Goal: Find specific page/section: Find specific page/section

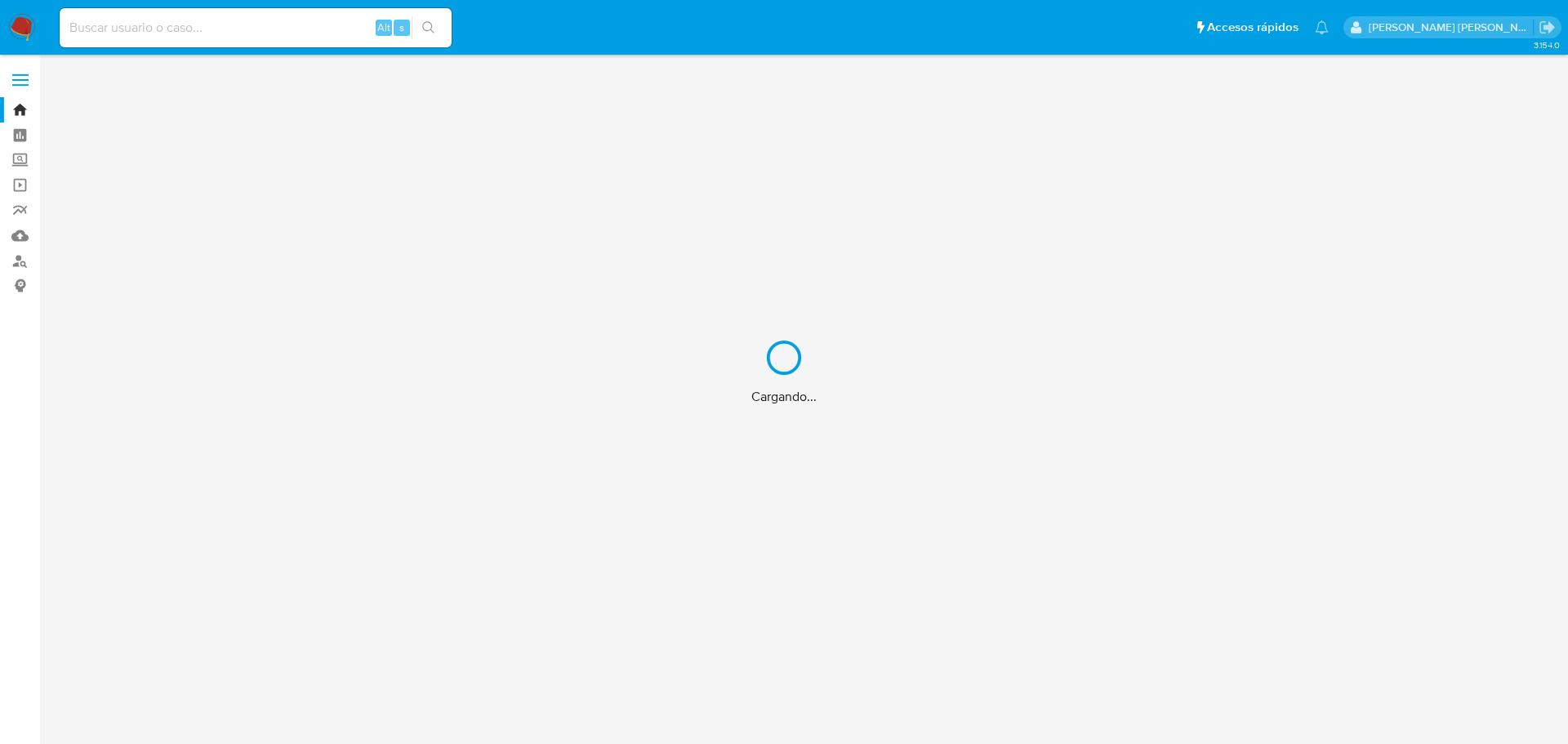
click at [294, 32] on div "Cargando..." at bounding box center [784, 372] width 1568 height 744
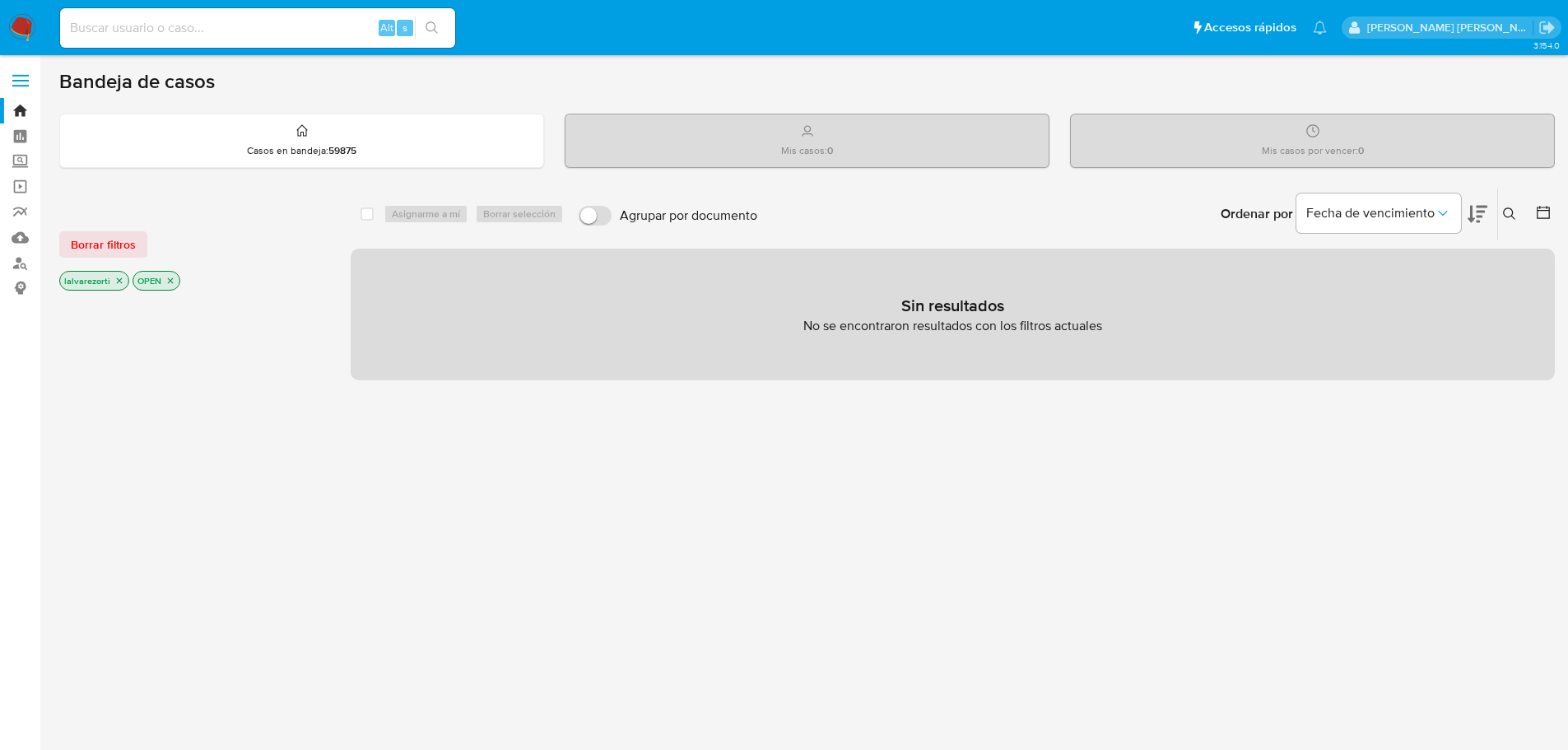
click at [169, 280] on icon "close-filter" at bounding box center [170, 281] width 6 height 6
click at [114, 279] on icon "close-filter" at bounding box center [120, 282] width 10 height 10
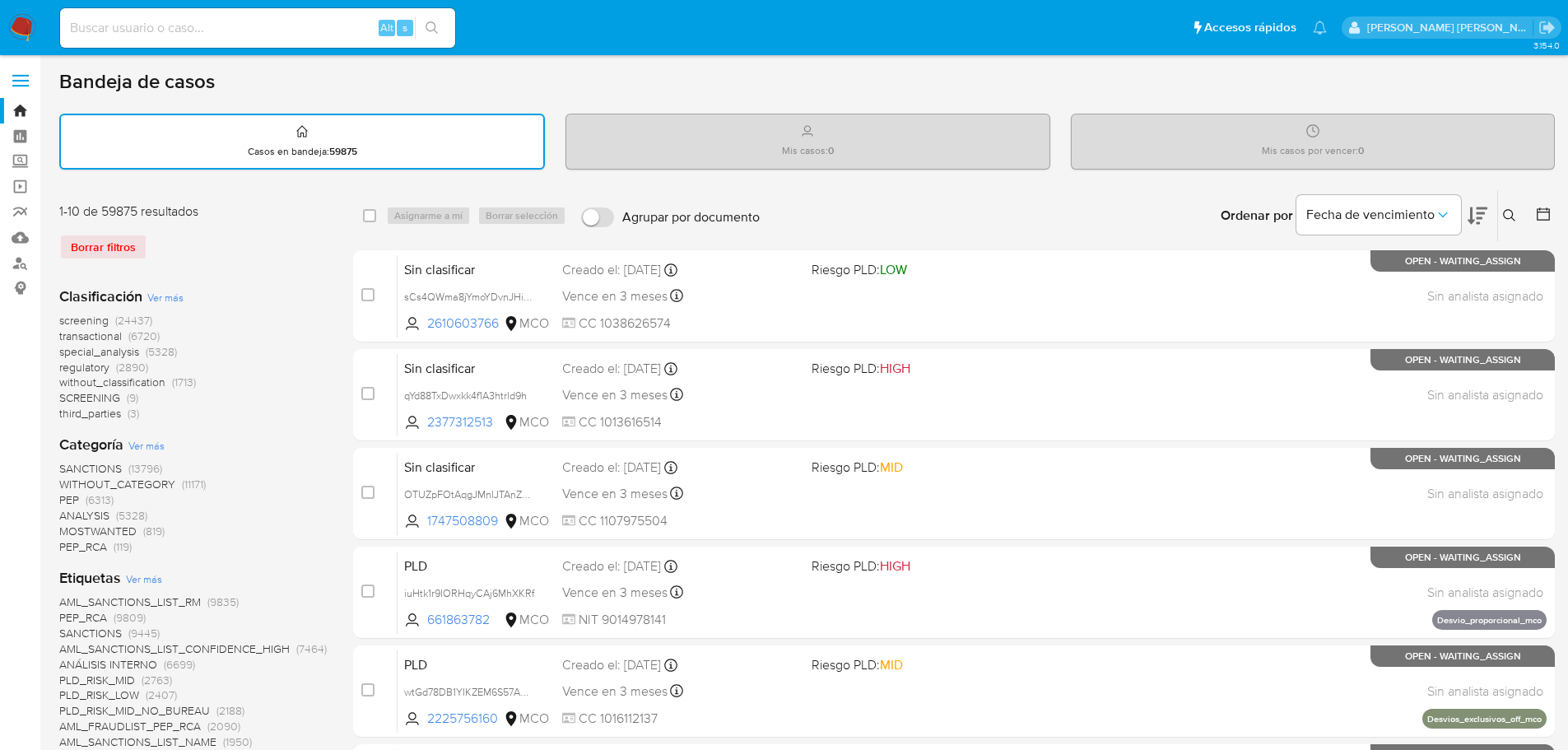
click at [191, 40] on div "Alt s" at bounding box center [258, 28] width 395 height 40
click at [192, 36] on input at bounding box center [258, 27] width 395 height 21
paste input "170421130"
type input "170421130"
click at [436, 31] on icon "search-icon" at bounding box center [431, 27] width 13 height 13
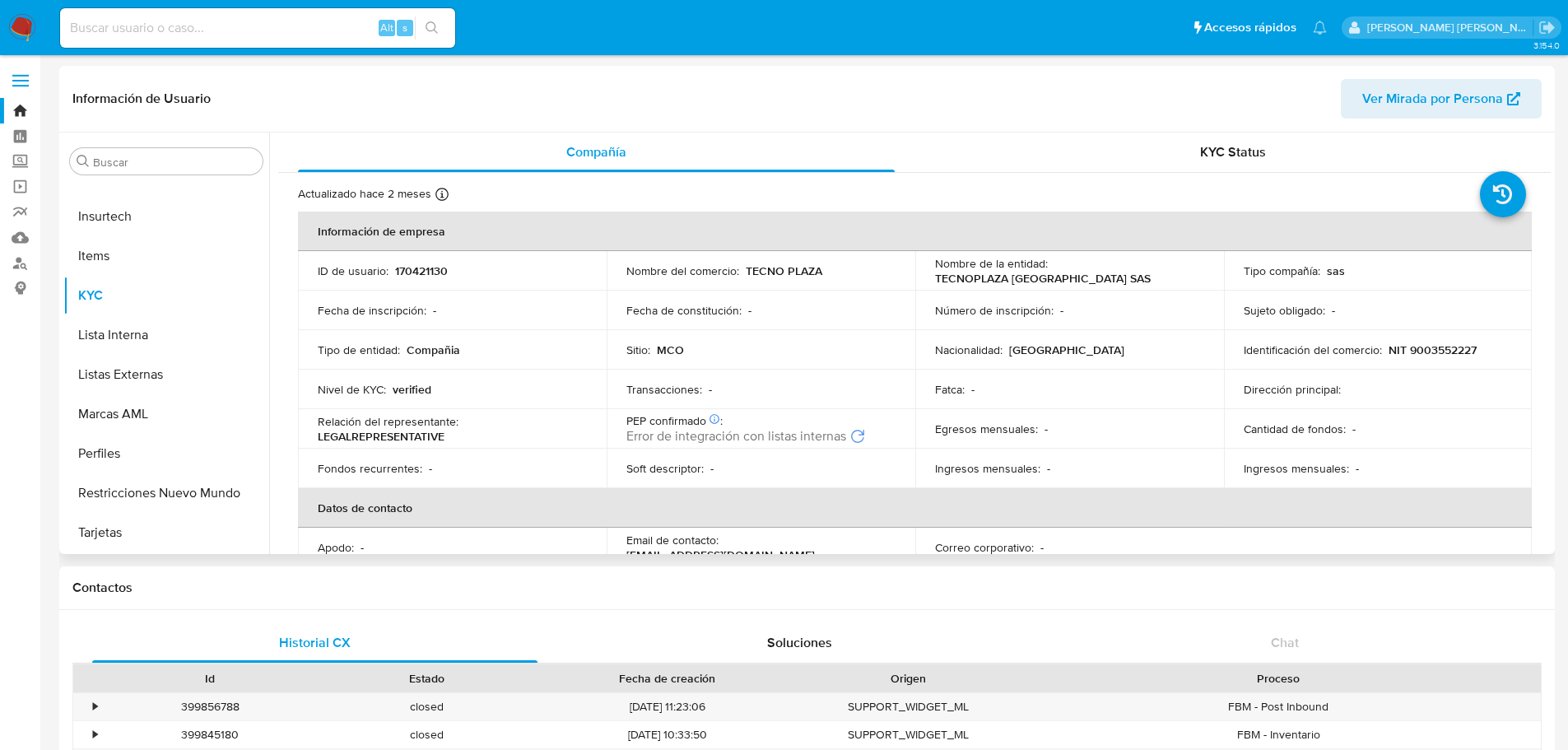
select select "10"
click at [190, 13] on div "Alt s" at bounding box center [258, 28] width 395 height 40
click at [190, 27] on input at bounding box center [258, 27] width 395 height 21
paste input "305902091"
type input "305902091"
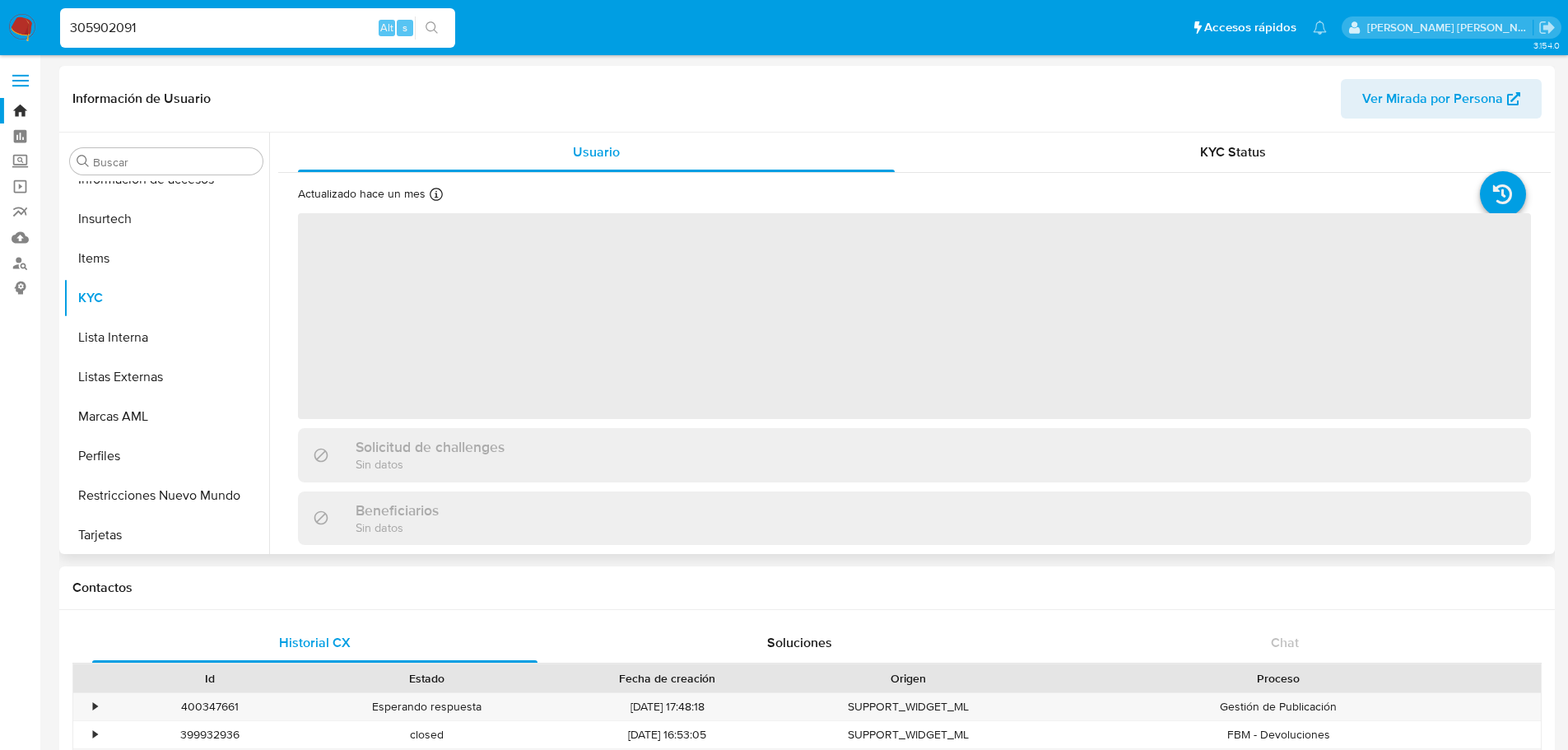
scroll to position [696, 0]
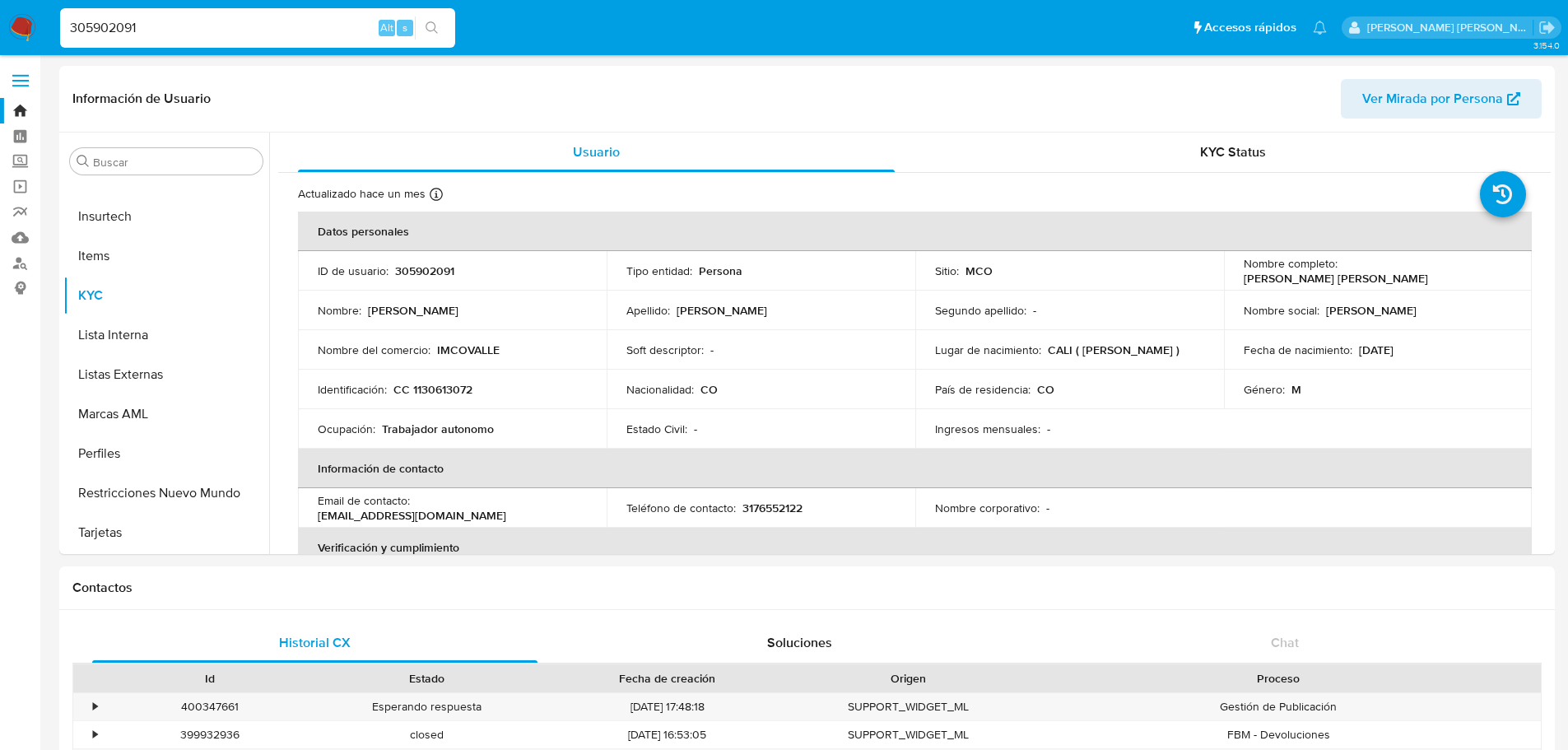
select select "10"
drag, startPoint x: 503, startPoint y: 349, endPoint x: 445, endPoint y: 353, distance: 58.1
click at [445, 353] on div "Nombre del comercio : [GEOGRAPHIC_DATA]" at bounding box center [453, 349] width 270 height 14
drag, startPoint x: 439, startPoint y: 350, endPoint x: 496, endPoint y: 355, distance: 57.2
click at [496, 355] on p "IMCOVALLE" at bounding box center [469, 349] width 63 height 14
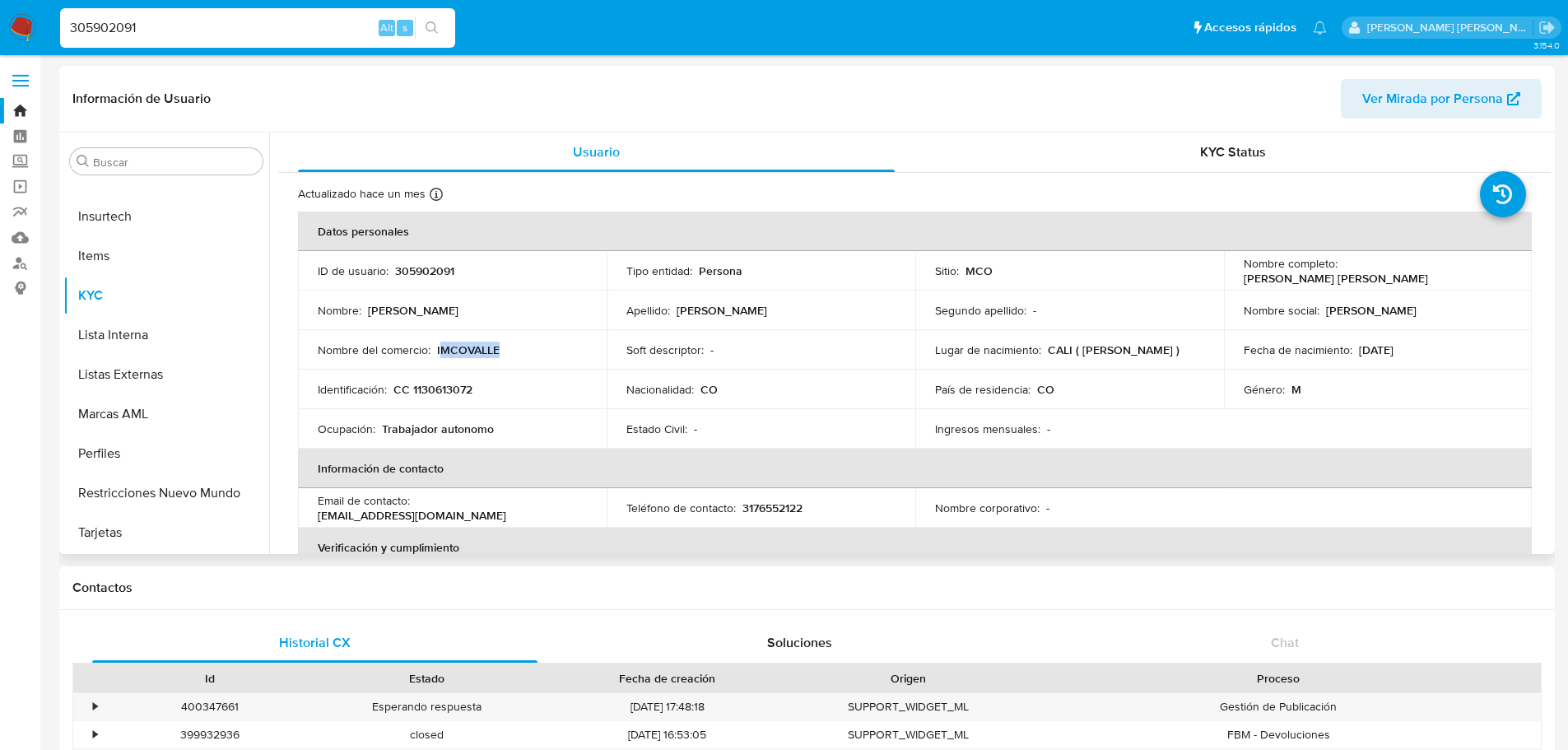
copy p "MCOVALLE"
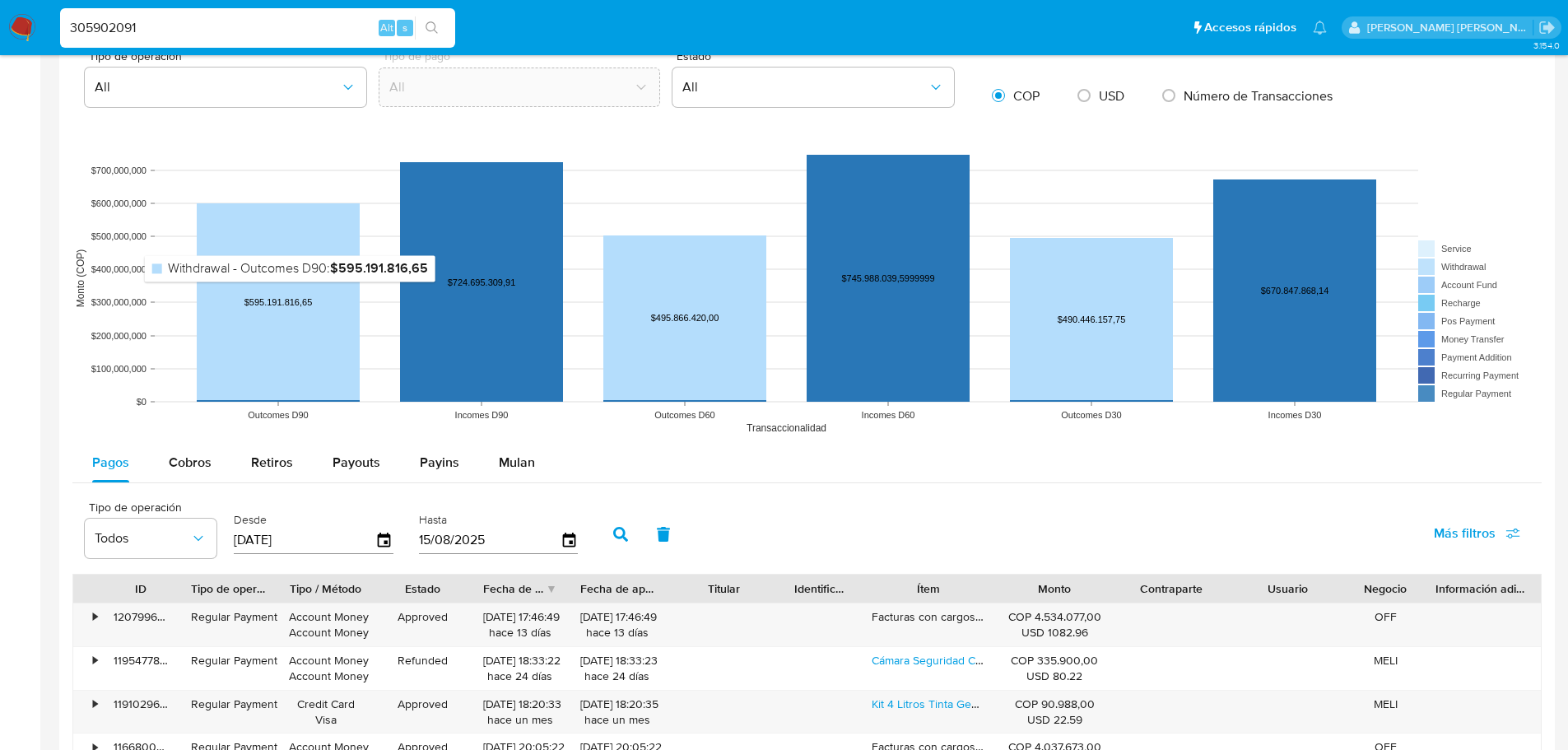
scroll to position [1317, 0]
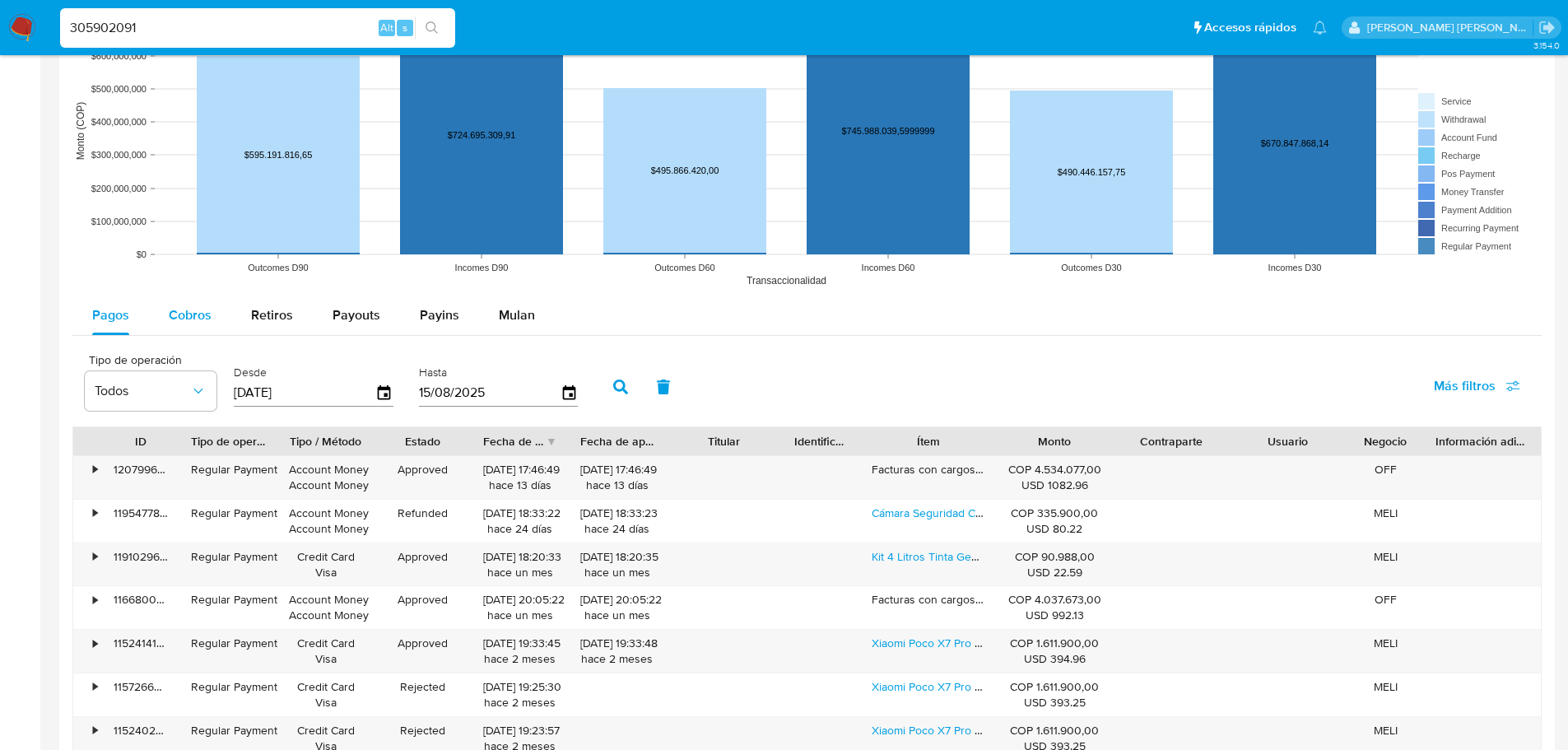
click at [203, 320] on span "Cobros" at bounding box center [190, 314] width 43 height 19
select select "10"
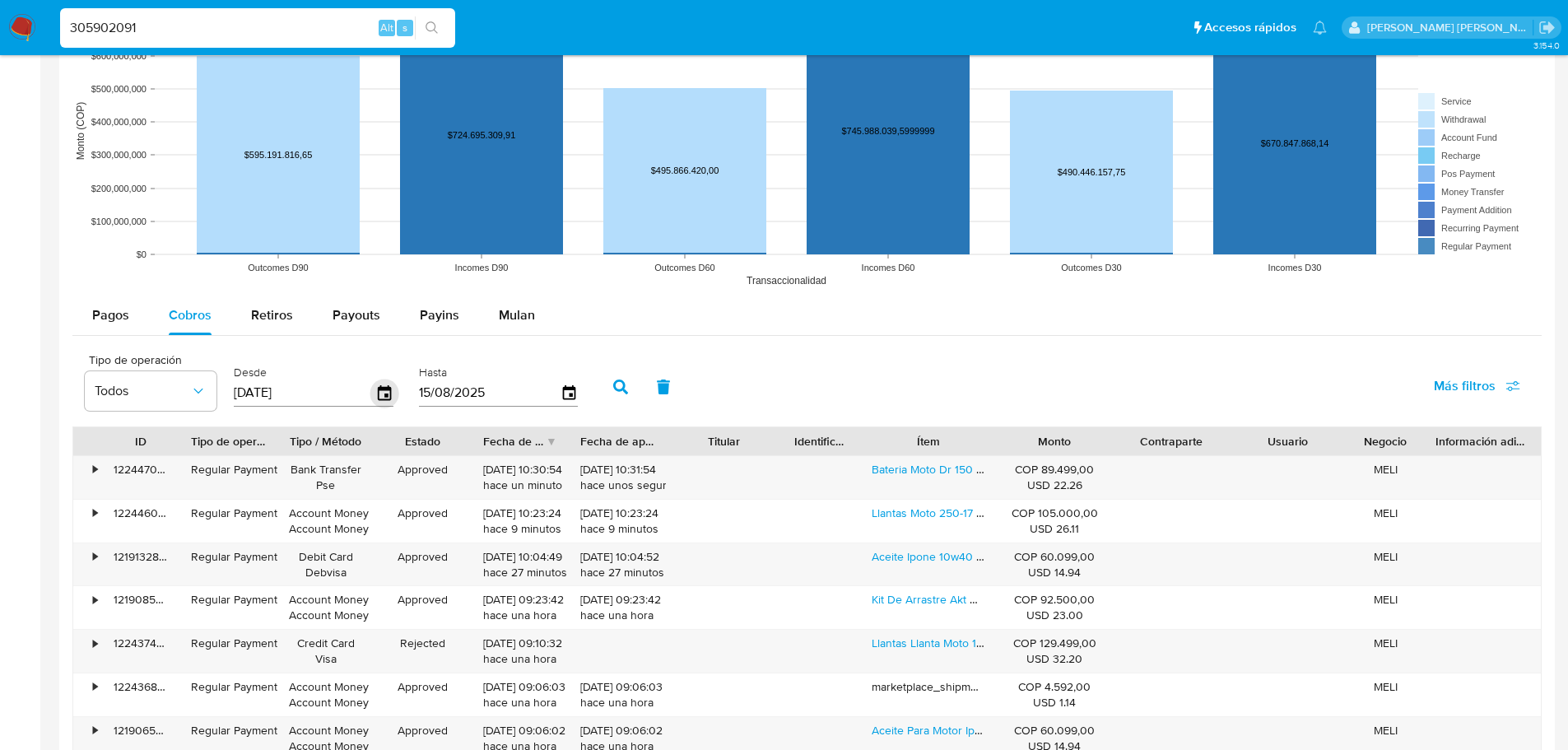
click at [376, 400] on icon "button" at bounding box center [385, 393] width 29 height 29
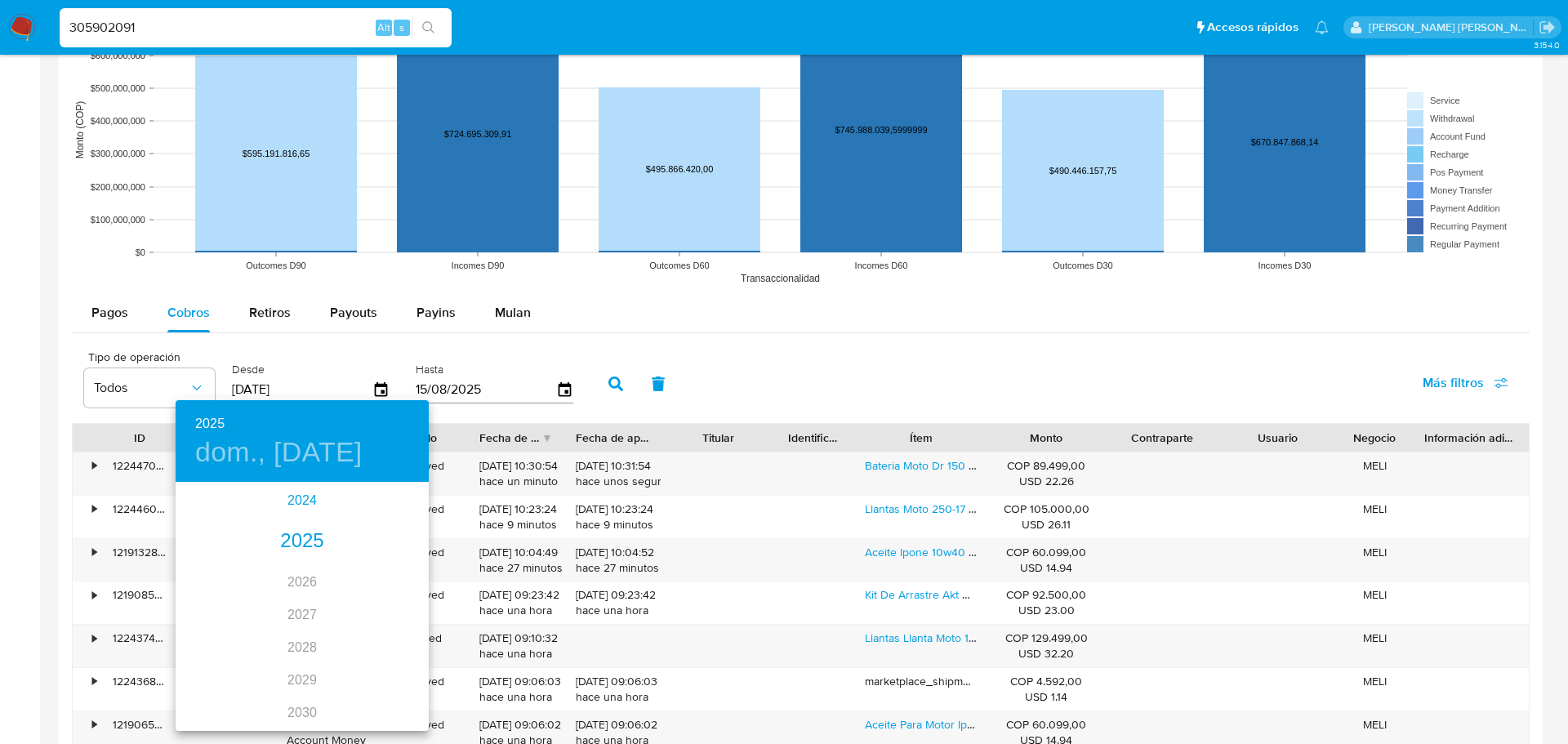
click at [304, 494] on div "2024" at bounding box center [302, 500] width 253 height 33
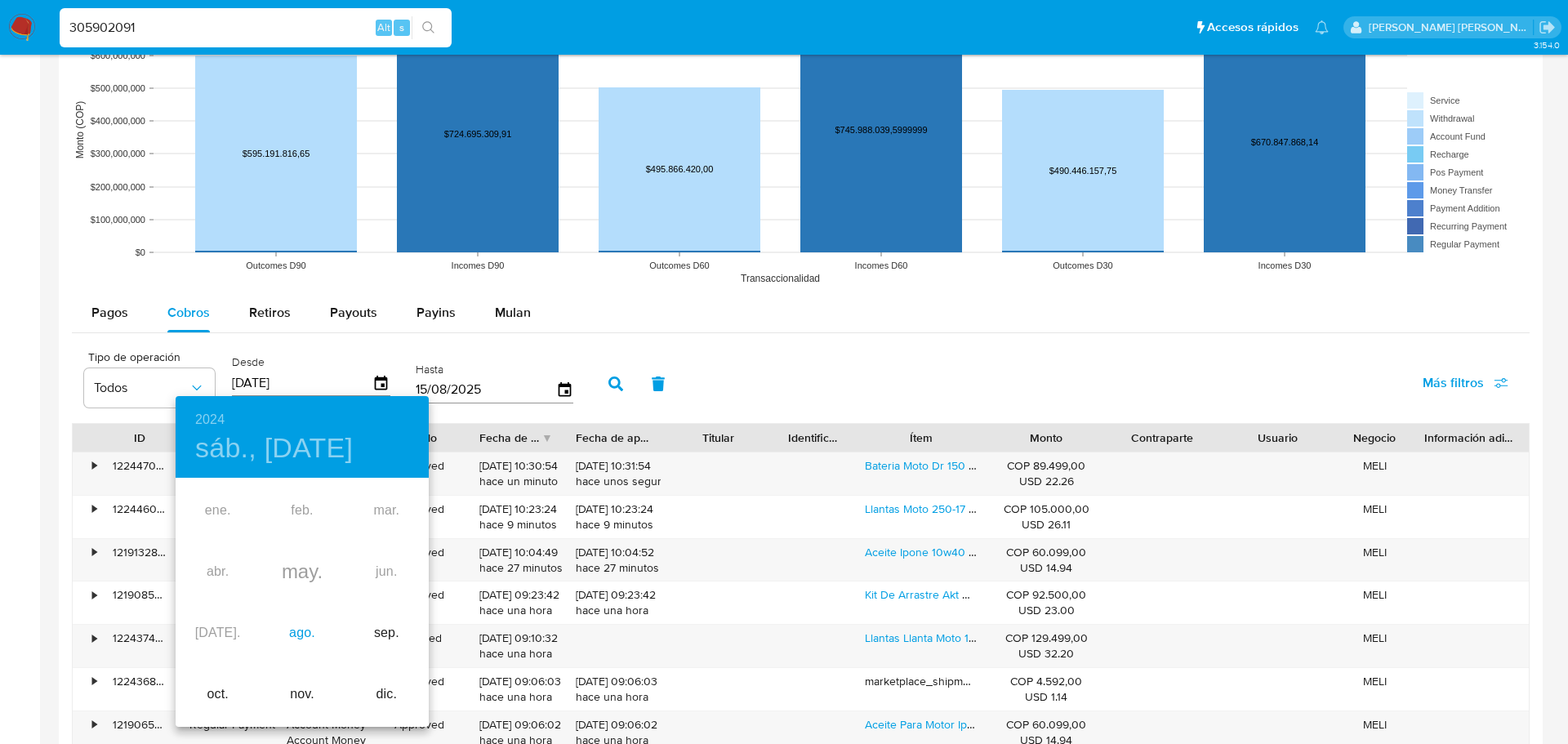
click at [295, 625] on div "ago." at bounding box center [302, 633] width 84 height 61
type input "[DATE]"
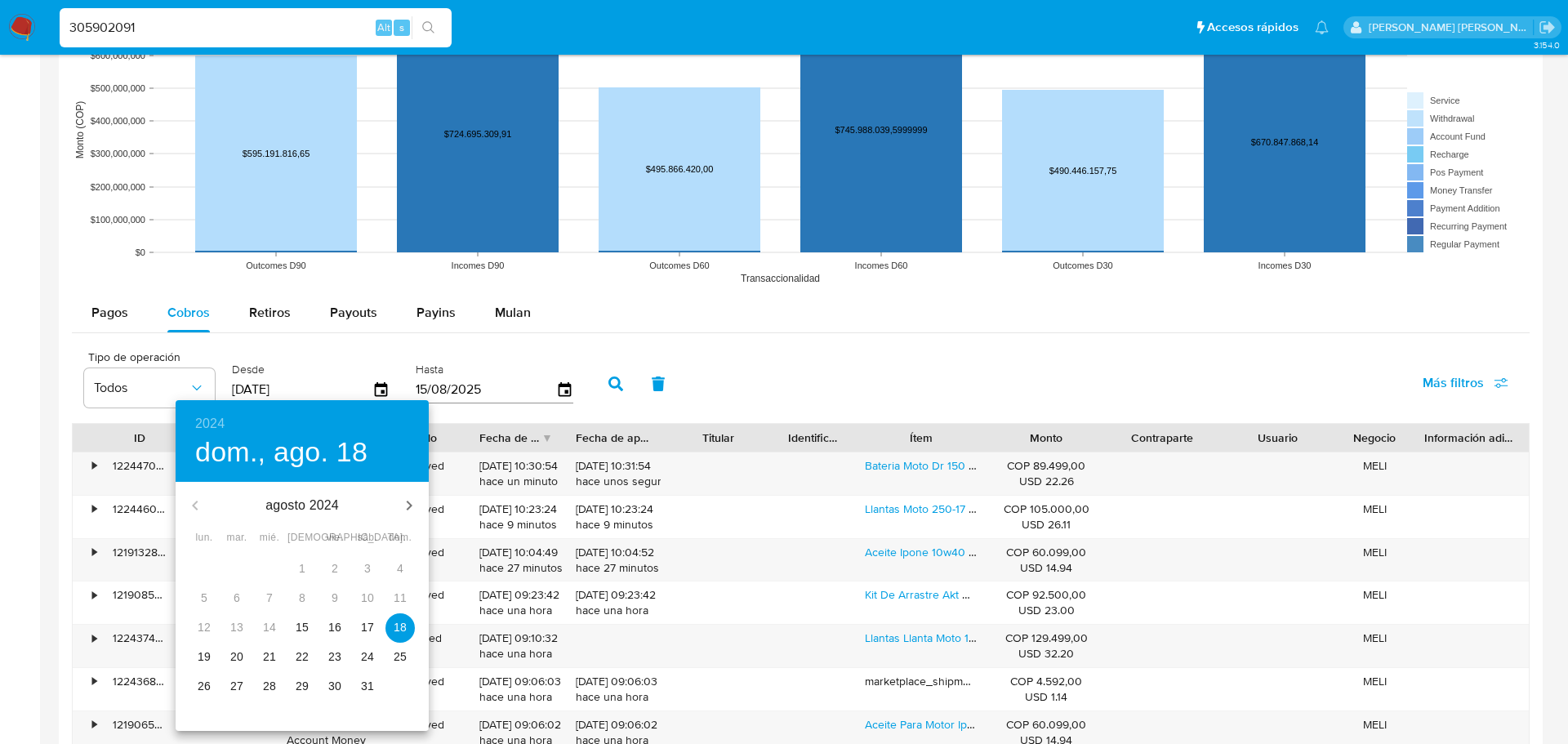
click at [395, 632] on p "18" at bounding box center [400, 626] width 13 height 16
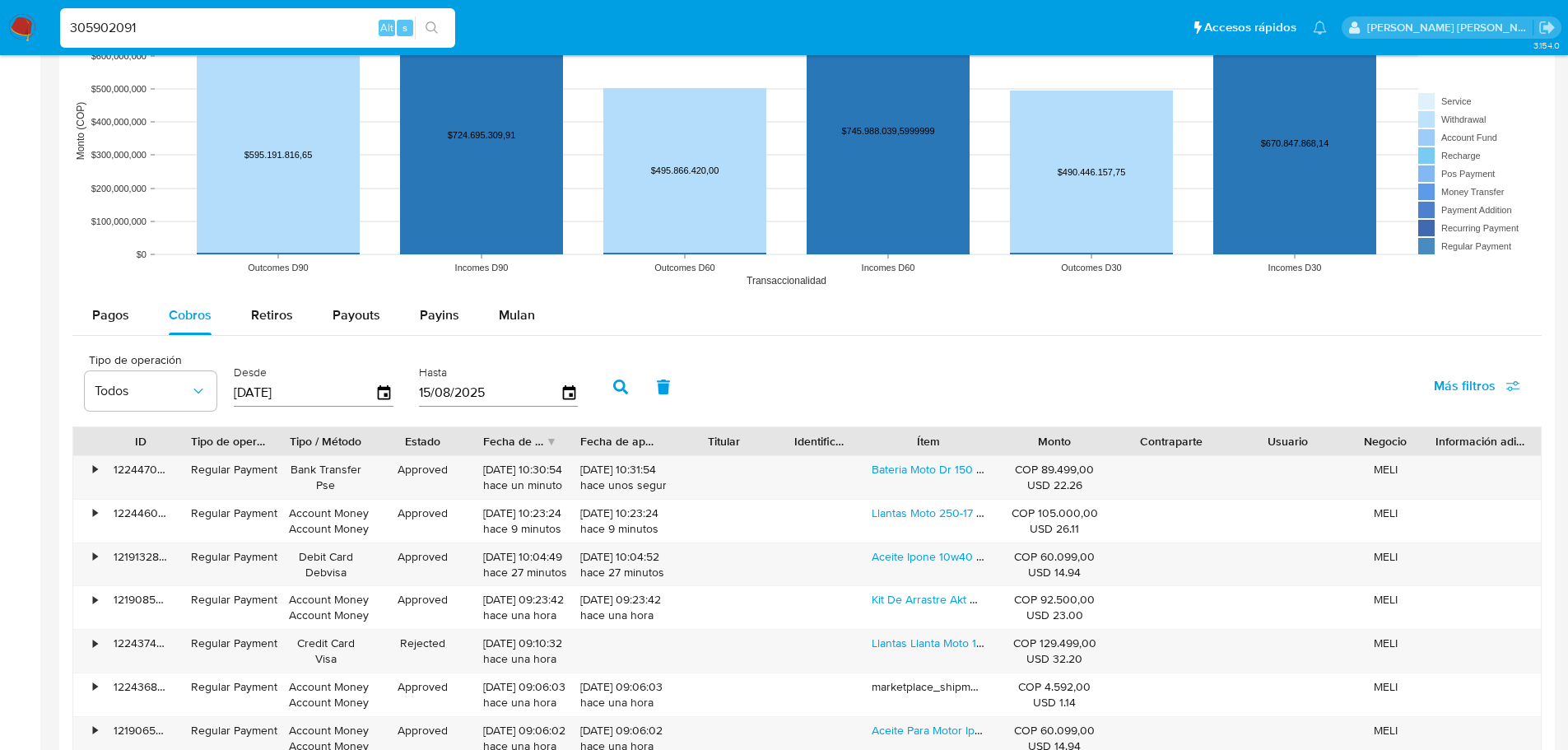
click at [619, 386] on icon "button" at bounding box center [620, 386] width 14 height 14
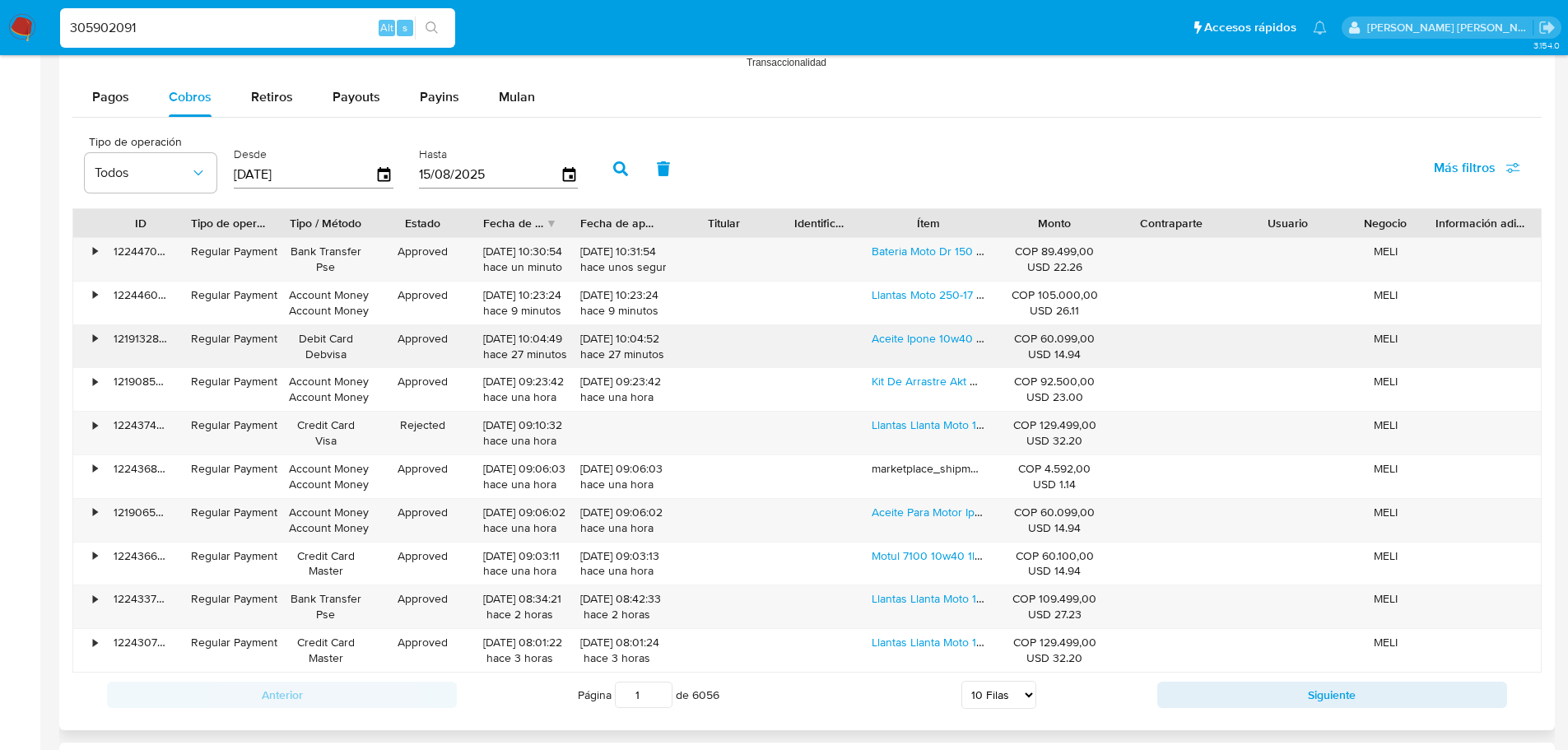
scroll to position [1564, 0]
